Goal: Check status: Check status

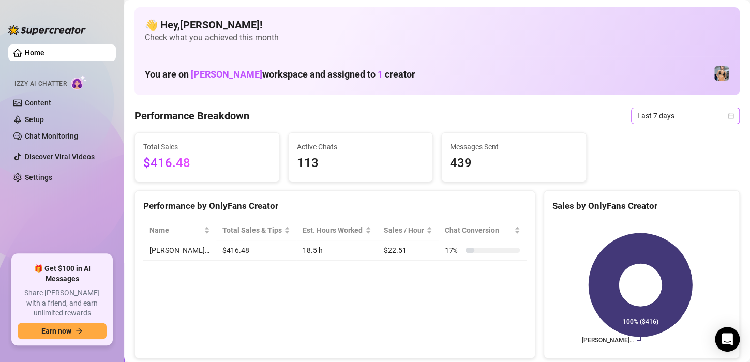
click at [717, 111] on span "Last 7 days" at bounding box center [685, 116] width 96 height 16
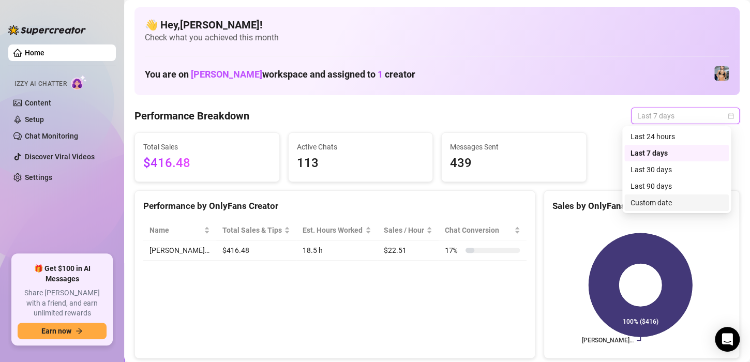
click at [660, 203] on div "Custom date" at bounding box center [676, 202] width 92 height 11
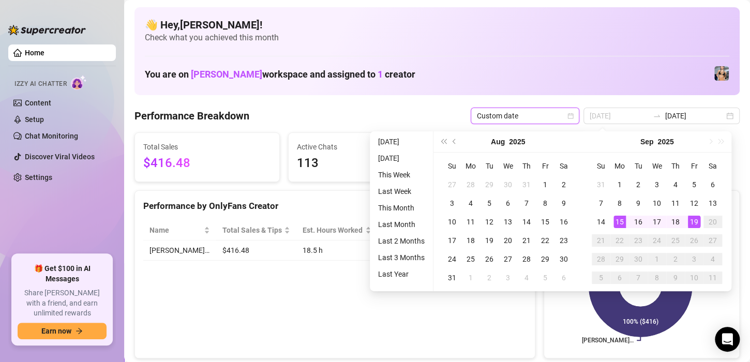
type input "[DATE]"
click at [624, 222] on div "15" at bounding box center [619, 222] width 12 height 12
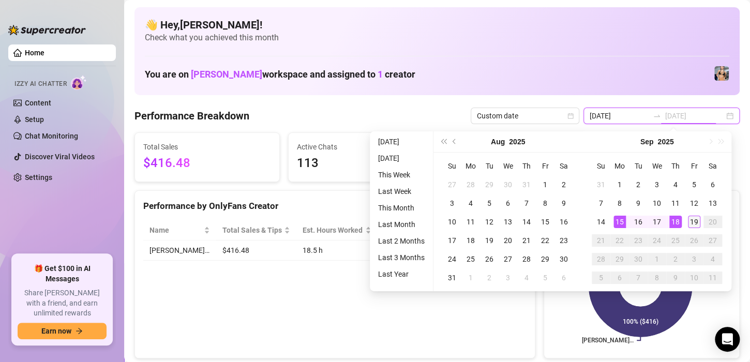
type input "[DATE]"
click at [696, 222] on div "19" at bounding box center [693, 222] width 12 height 12
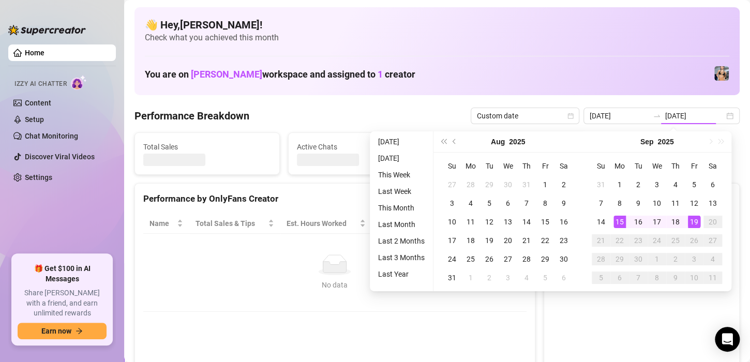
type input "[DATE]"
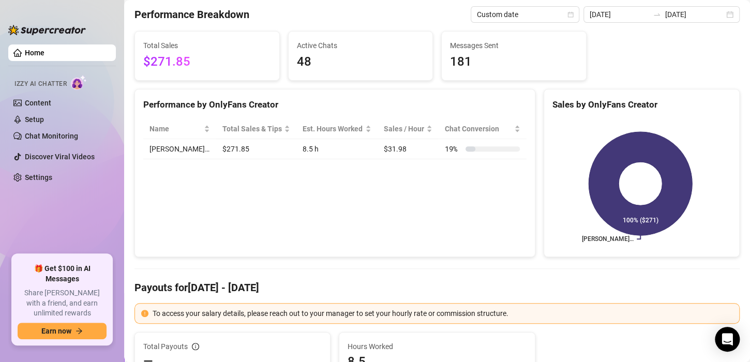
scroll to position [130, 0]
